Goal: Use online tool/utility: Utilize a website feature to perform a specific function

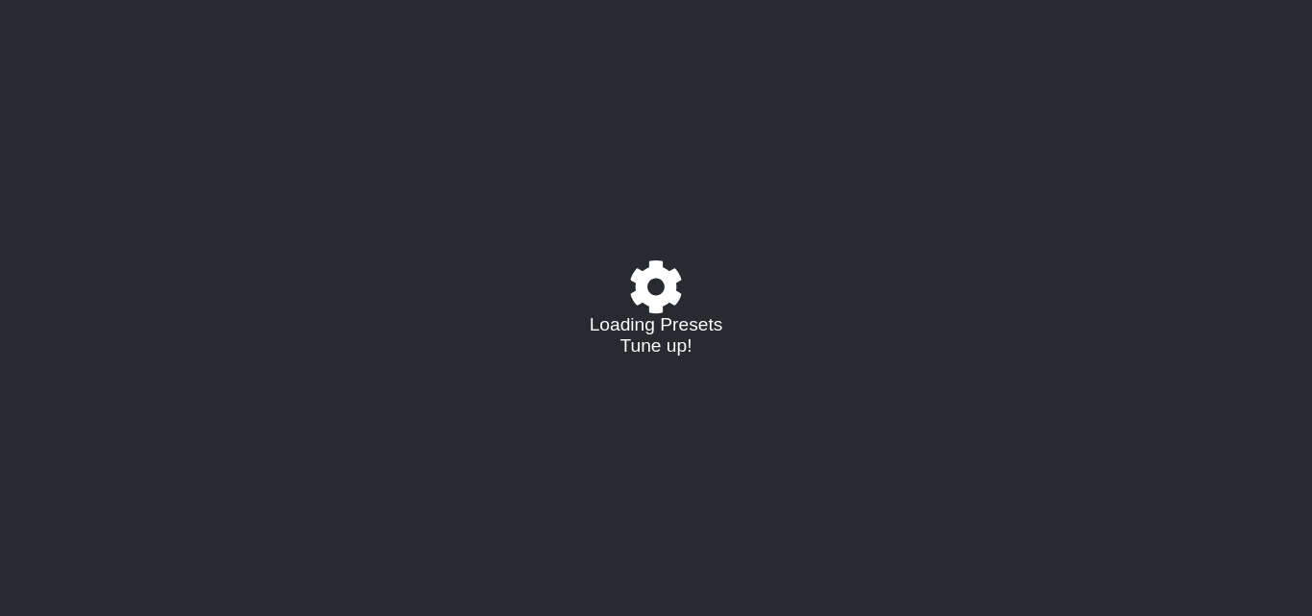
select select "/023927597434"
select select "Eb"
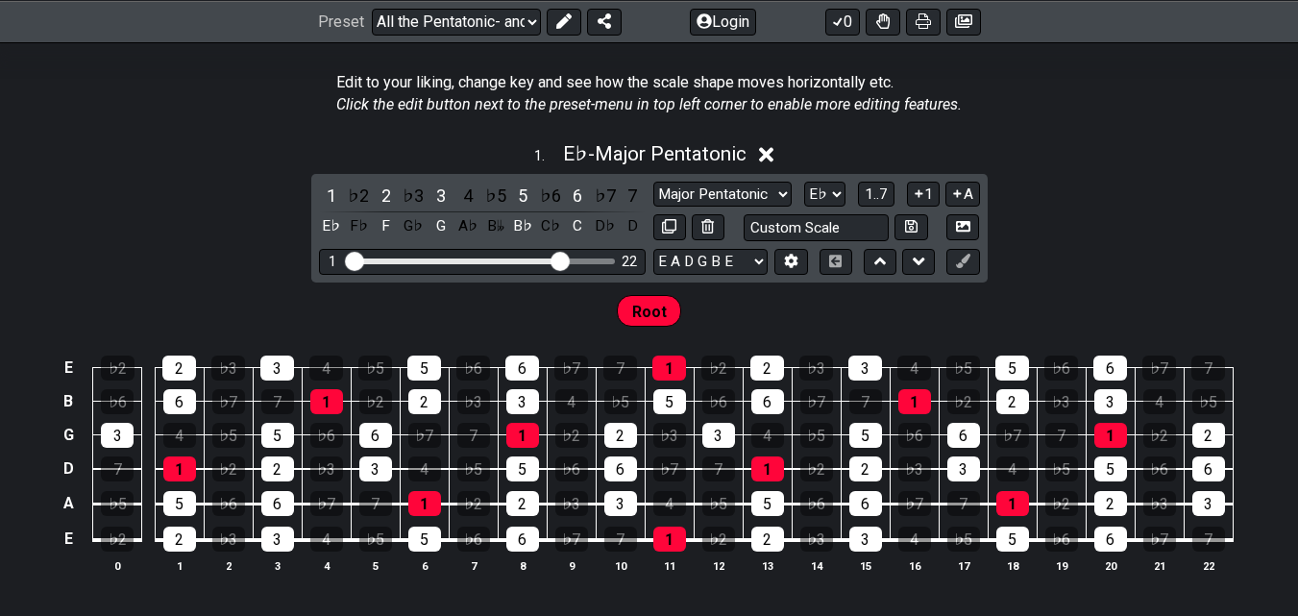
scroll to position [480, 0]
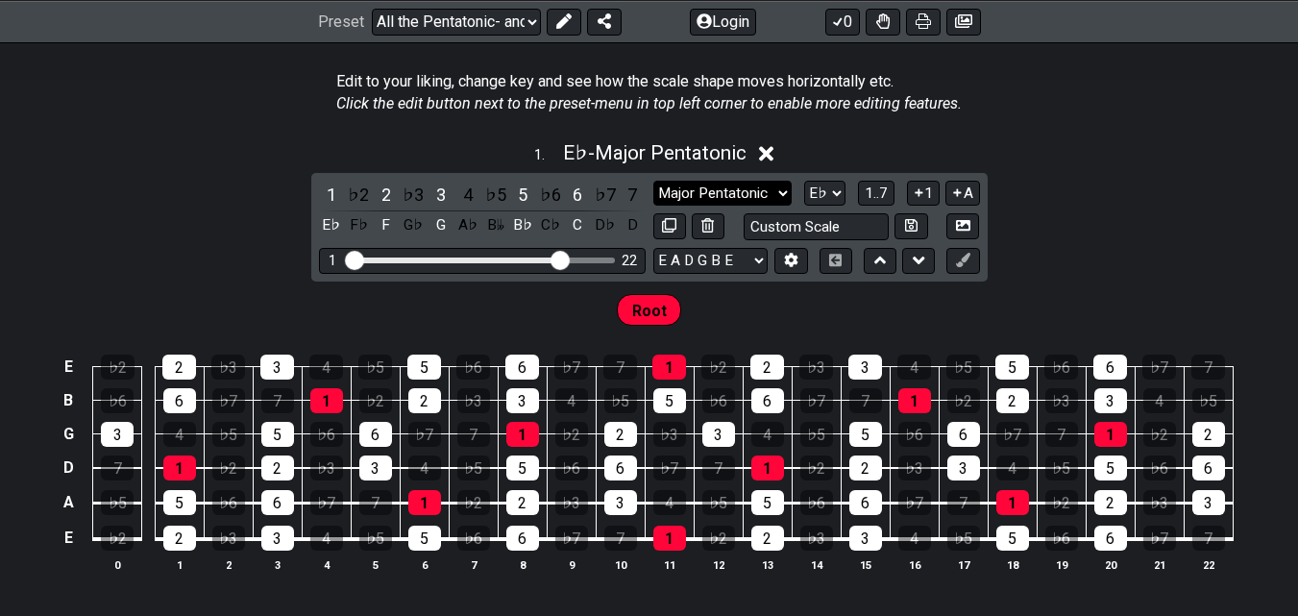
click at [734, 190] on select "Major Pentatonic Root Minor Pentatonic Major Pentatonic Minor Blues Major Blues…" at bounding box center [722, 194] width 138 height 26
select select "Minor Blues"
click at [653, 181] on select "Major Pentatonic Root Minor Pentatonic Major Pentatonic Minor Blues Major Blues…" at bounding box center [722, 194] width 138 height 26
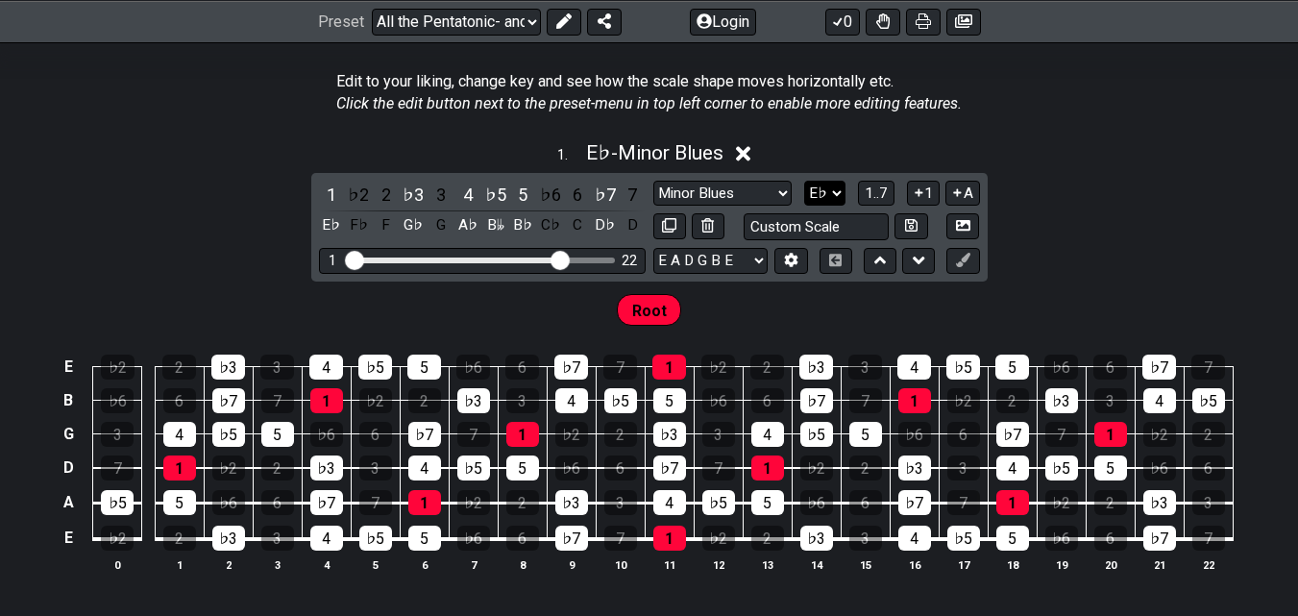
click at [831, 201] on select "A♭ A A♯ B♭ B C C♯ D♭ D D♯ E♭ E F F♯ G♭ G G♯" at bounding box center [824, 194] width 41 height 26
select select "B"
click at [804, 181] on select "A♭ A A♯ B♭ B C C♯ D♭ D D♯ E♭ E F F♯ G♭ G G♯" at bounding box center [824, 194] width 41 height 26
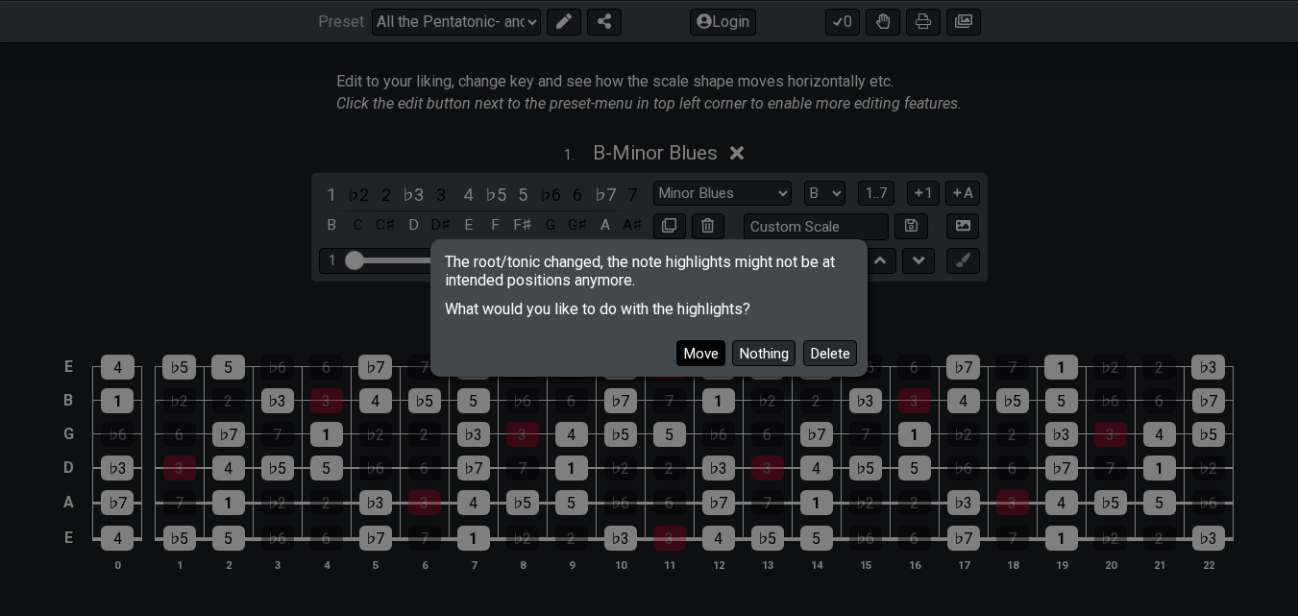
click at [711, 348] on button "Move" at bounding box center [700, 353] width 49 height 26
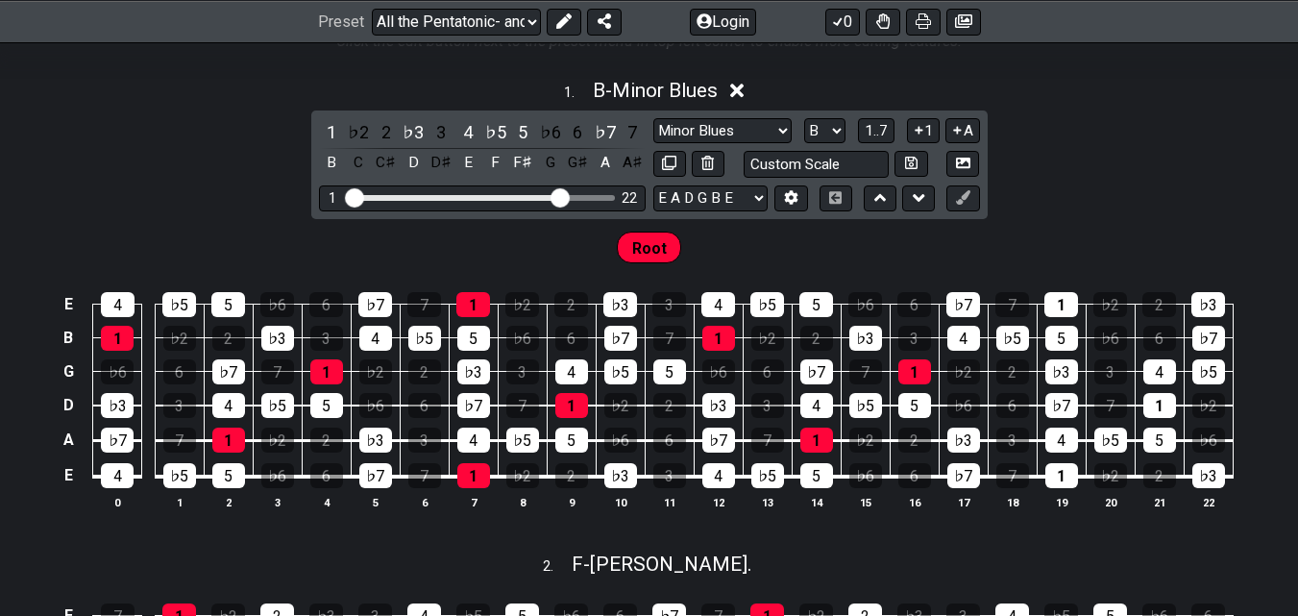
scroll to position [576, 0]
